Goal: Manage account settings

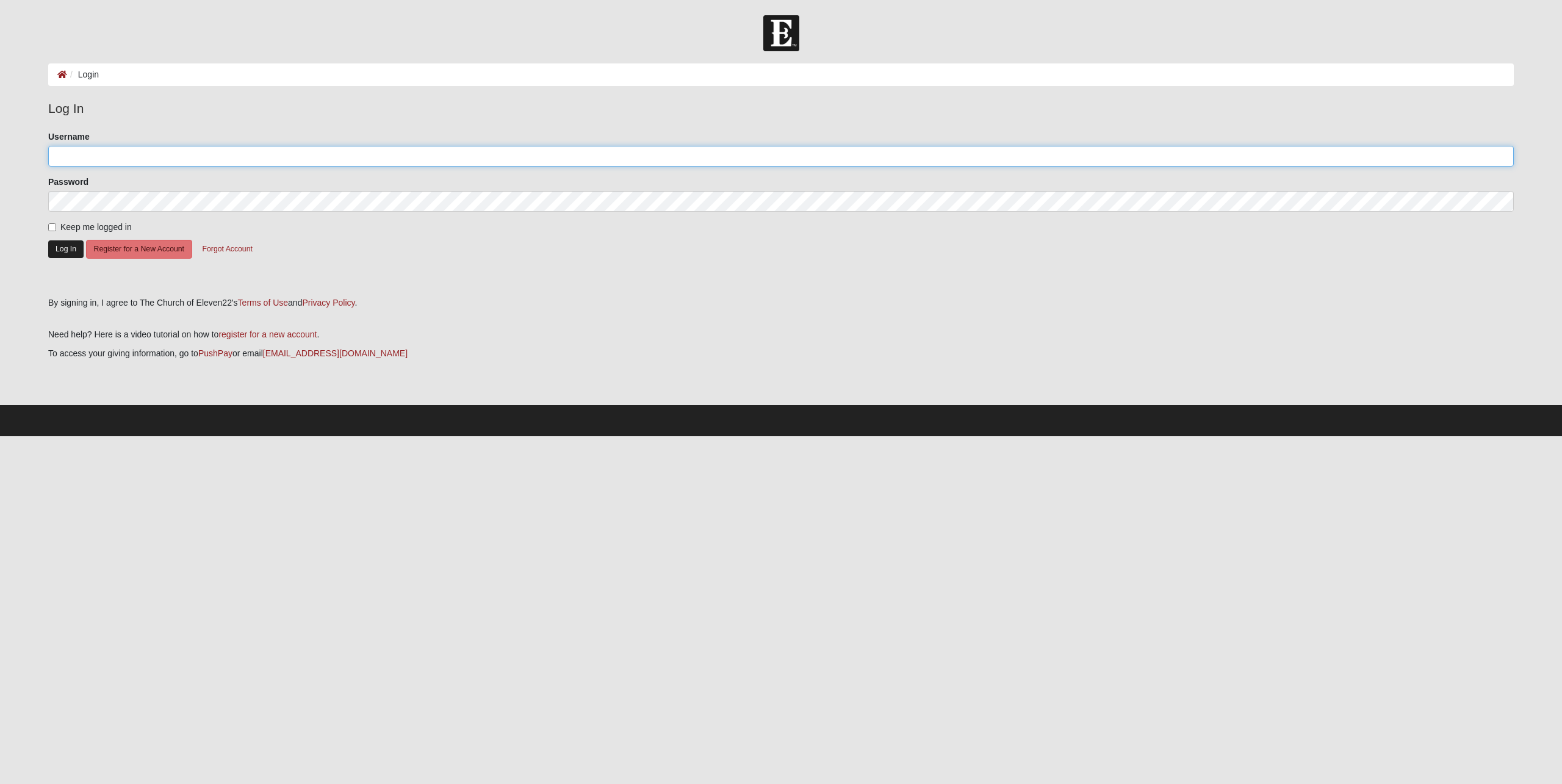
type input "[EMAIL_ADDRESS][DOMAIN_NAME]"
click at [67, 247] on button "Log In" at bounding box center [66, 249] width 35 height 18
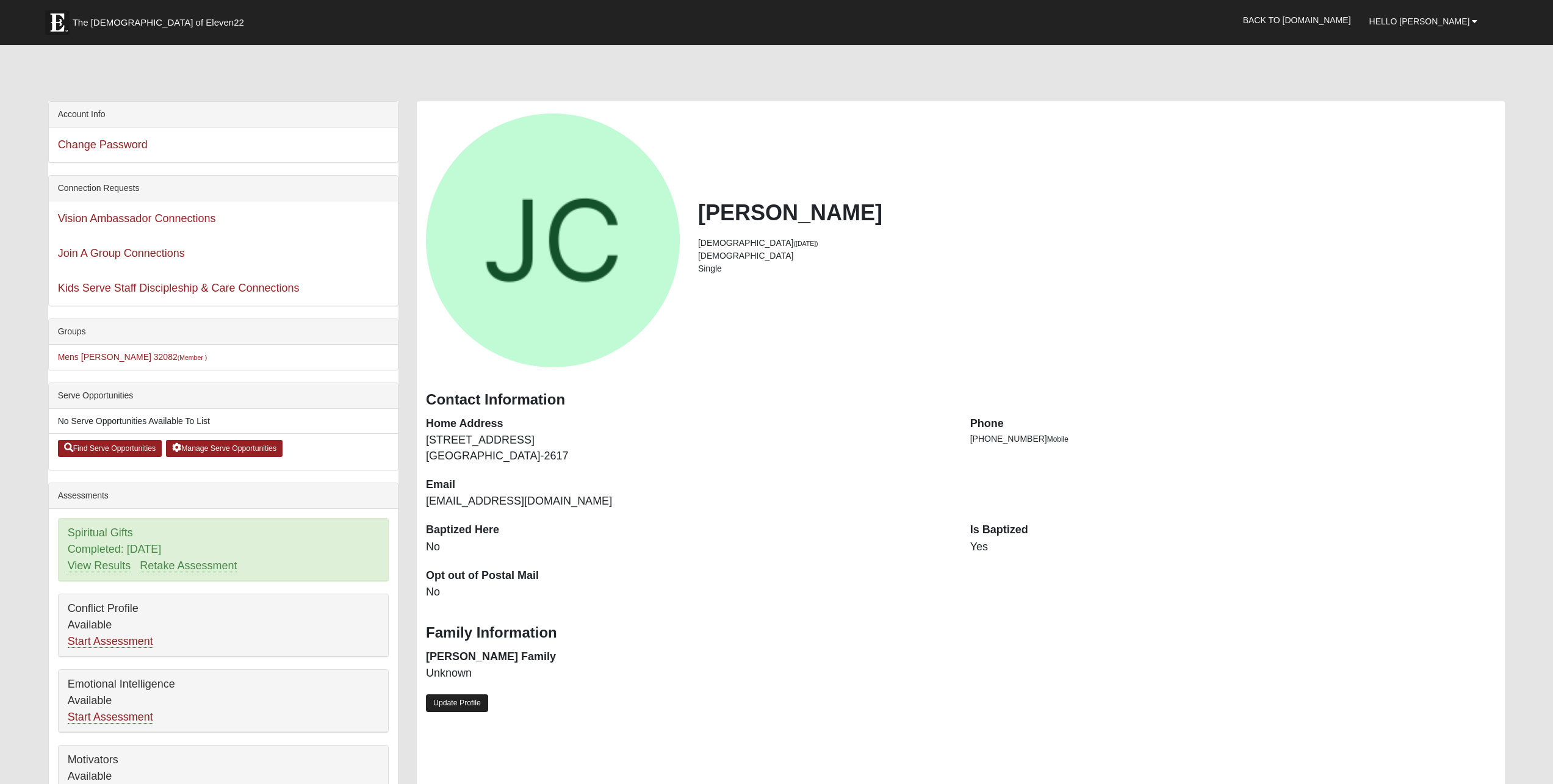
click at [471, 709] on link "Update Profile" at bounding box center [457, 703] width 62 height 18
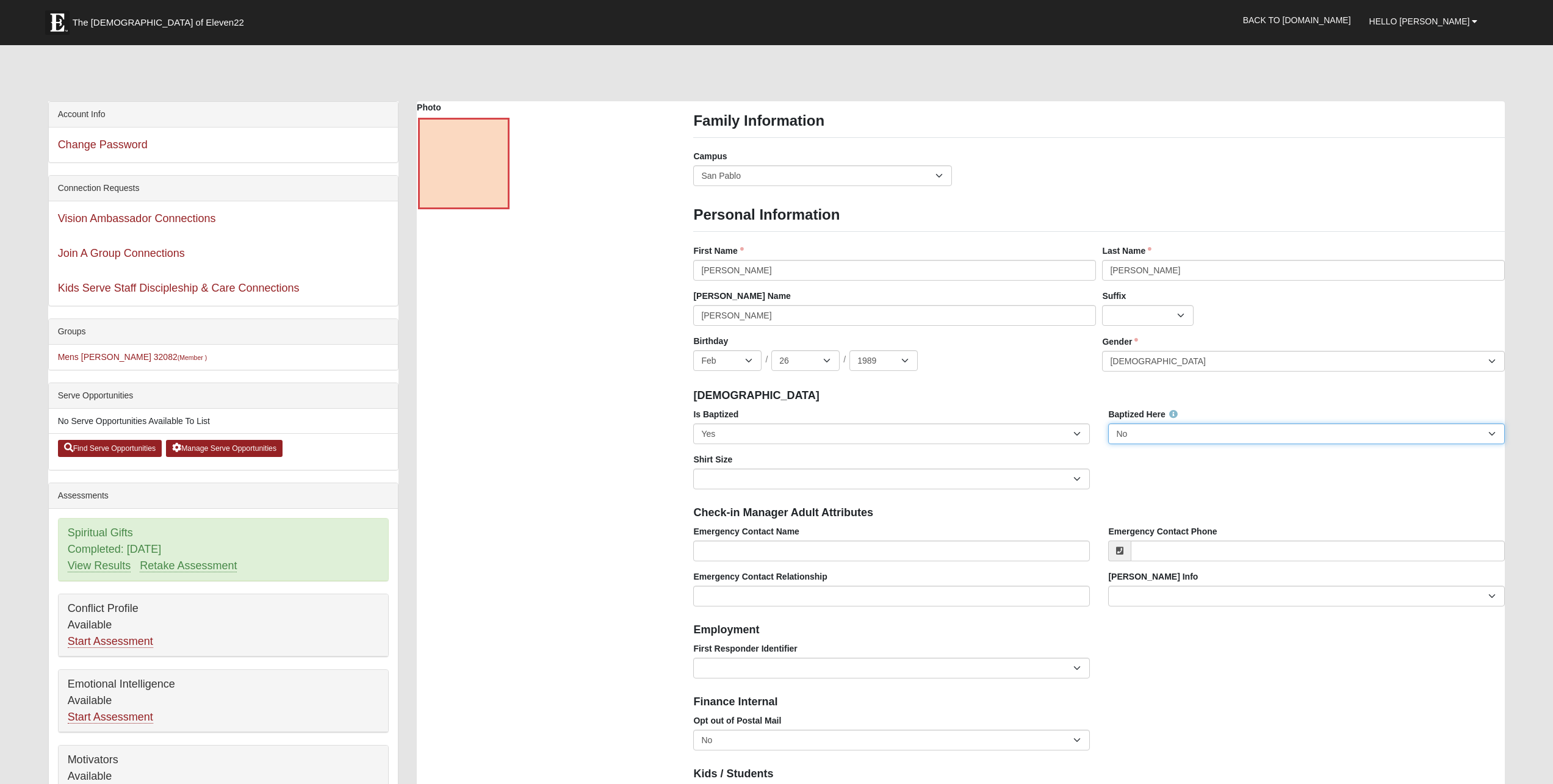
click at [1148, 431] on select "No Yes" at bounding box center [1306, 434] width 396 height 21
select select "True"
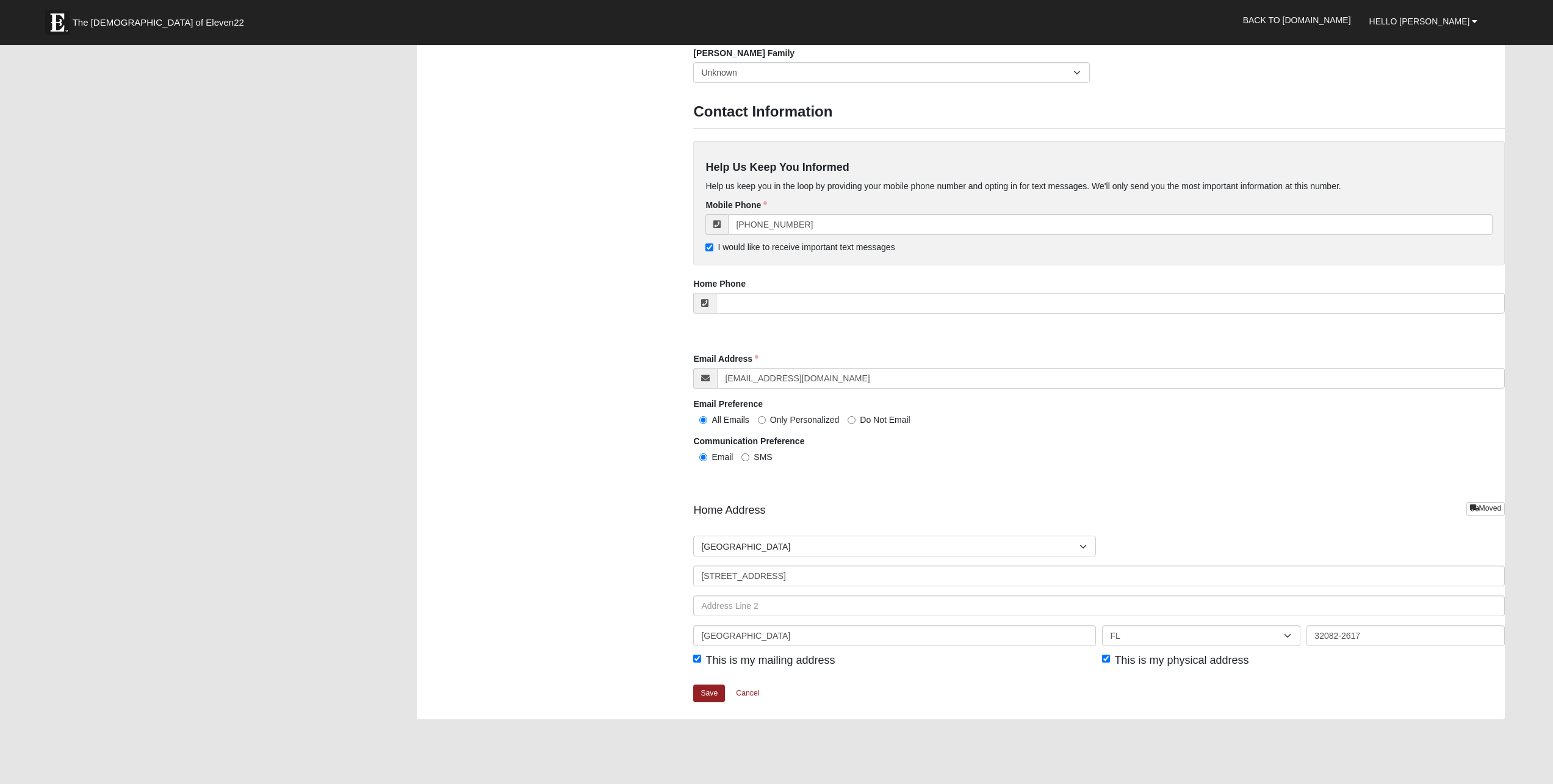
scroll to position [1006, 0]
click at [714, 687] on link "Save" at bounding box center [709, 690] width 32 height 18
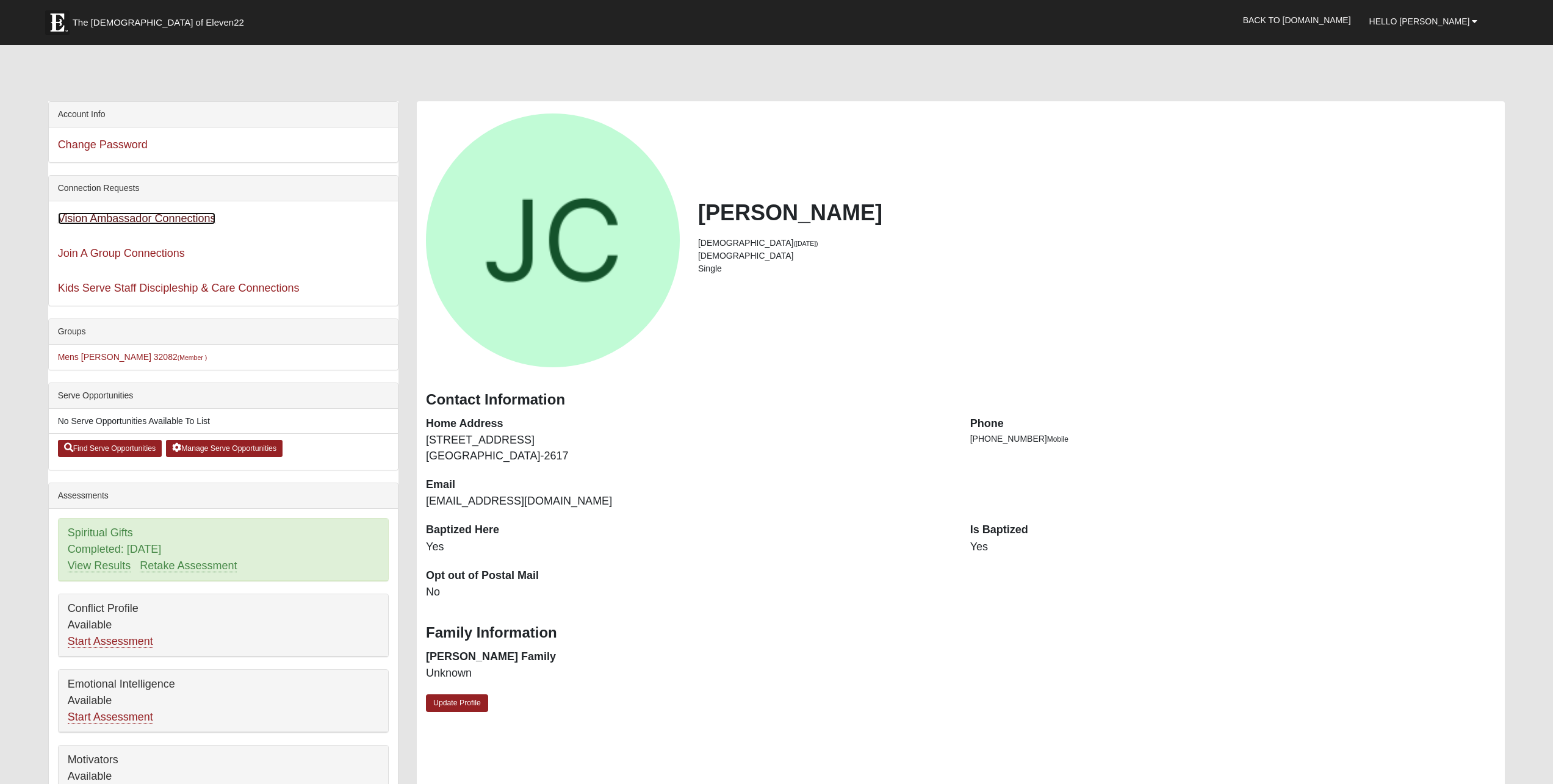
click at [194, 223] on link "Vision Ambassador Connections" at bounding box center [137, 218] width 158 height 12
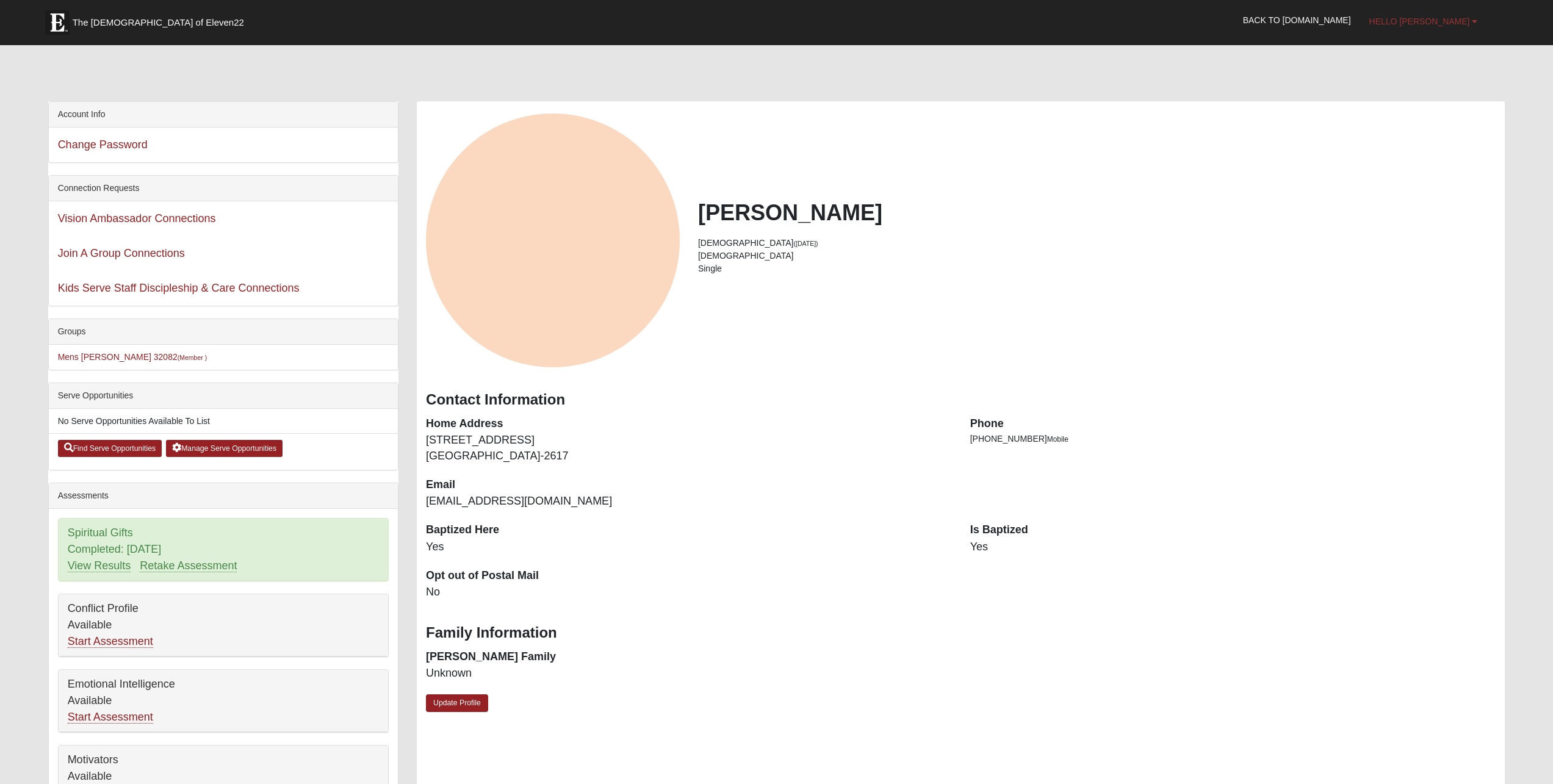
click at [1432, 22] on span "Hello [PERSON_NAME]" at bounding box center [1420, 21] width 101 height 10
click at [1435, 51] on link "My Account" at bounding box center [1421, 48] width 97 height 16
click at [99, 18] on span "The [DEMOGRAPHIC_DATA] of Eleven22" at bounding box center [158, 23] width 172 height 12
